Goal: Information Seeking & Learning: Learn about a topic

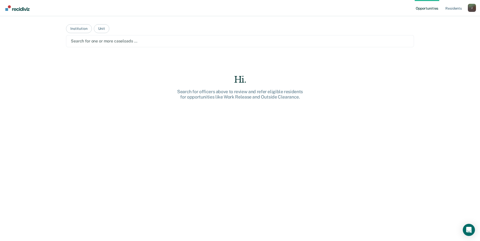
click at [429, 9] on link "Opportunities" at bounding box center [427, 8] width 25 height 16
click at [454, 7] on link "Resident s" at bounding box center [453, 8] width 18 height 16
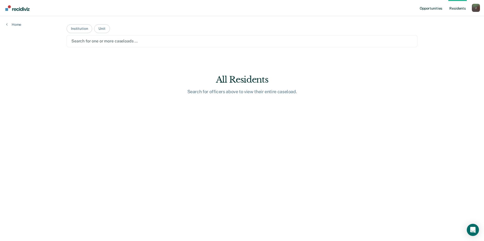
click at [436, 8] on link "Opportunities" at bounding box center [431, 8] width 25 height 16
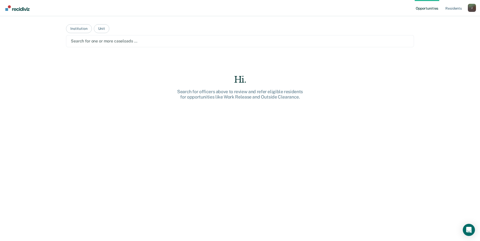
click at [424, 10] on link "Opportunities" at bounding box center [427, 8] width 25 height 16
click at [90, 41] on div at bounding box center [240, 41] width 338 height 6
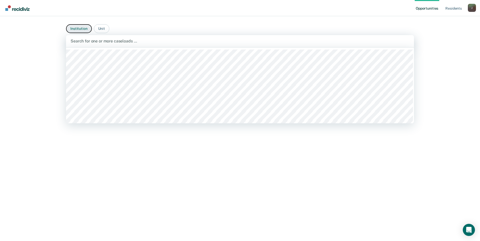
click at [80, 32] on button "Institution" at bounding box center [79, 28] width 26 height 9
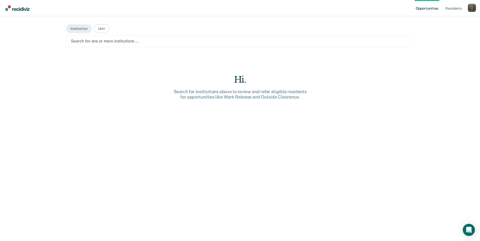
click at [84, 43] on div at bounding box center [240, 41] width 338 height 6
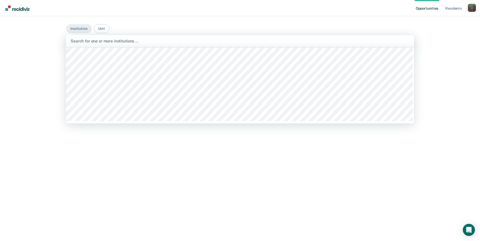
scroll to position [90, 0]
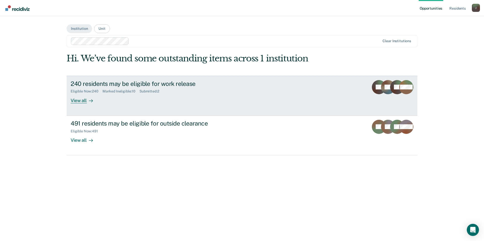
click at [196, 90] on div "Eligible Now : 240 Marked Ineligible : 10 Submitted : 2" at bounding box center [160, 90] width 178 height 6
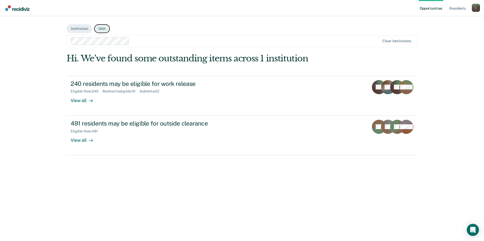
click at [101, 32] on button "Unit" at bounding box center [101, 28] width 15 height 9
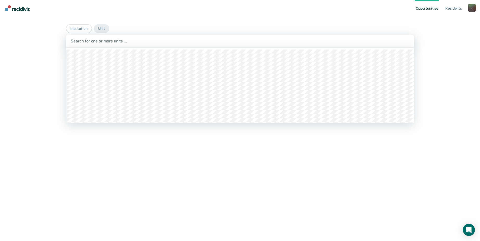
click at [106, 43] on div at bounding box center [240, 41] width 339 height 6
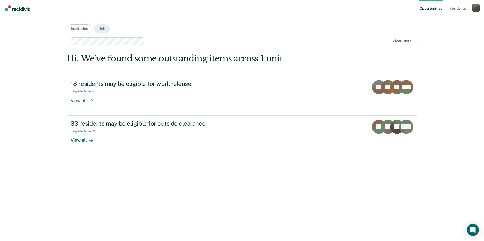
click at [432, 8] on link "Opportunities" at bounding box center [431, 8] width 25 height 16
click at [467, 6] on ul "Opportunities Resident s" at bounding box center [445, 8] width 53 height 16
click at [452, 10] on link "Resident s" at bounding box center [457, 8] width 18 height 16
